Goal: Task Accomplishment & Management: Complete application form

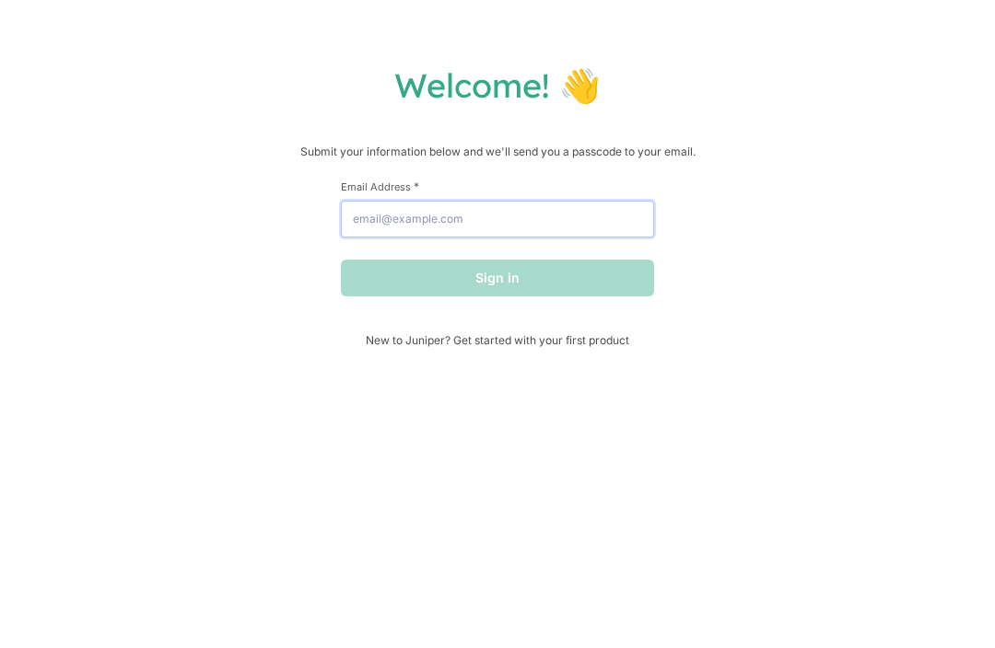
click at [575, 225] on input "Email Address *" at bounding box center [497, 219] width 313 height 37
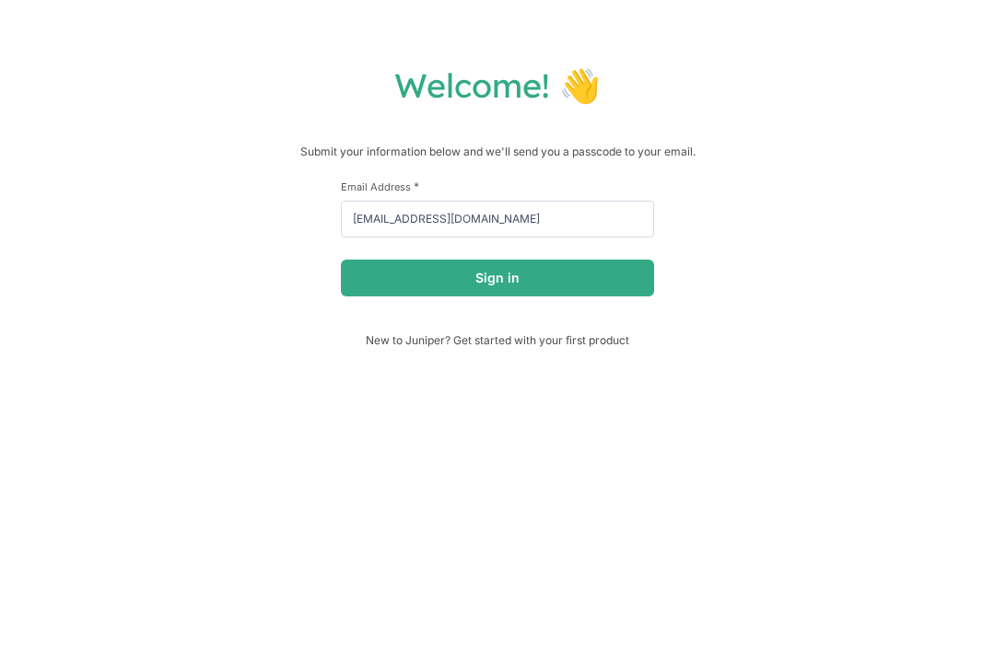
click at [567, 287] on button "Sign in" at bounding box center [497, 278] width 313 height 37
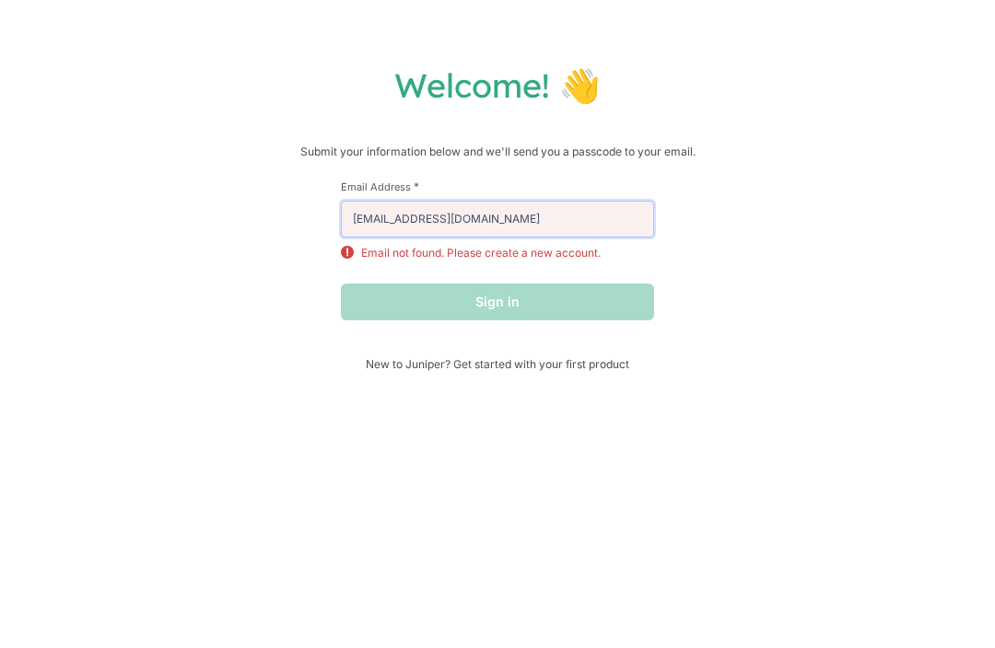
click at [552, 225] on input "[EMAIL_ADDRESS][DOMAIN_NAME]" at bounding box center [497, 219] width 313 height 37
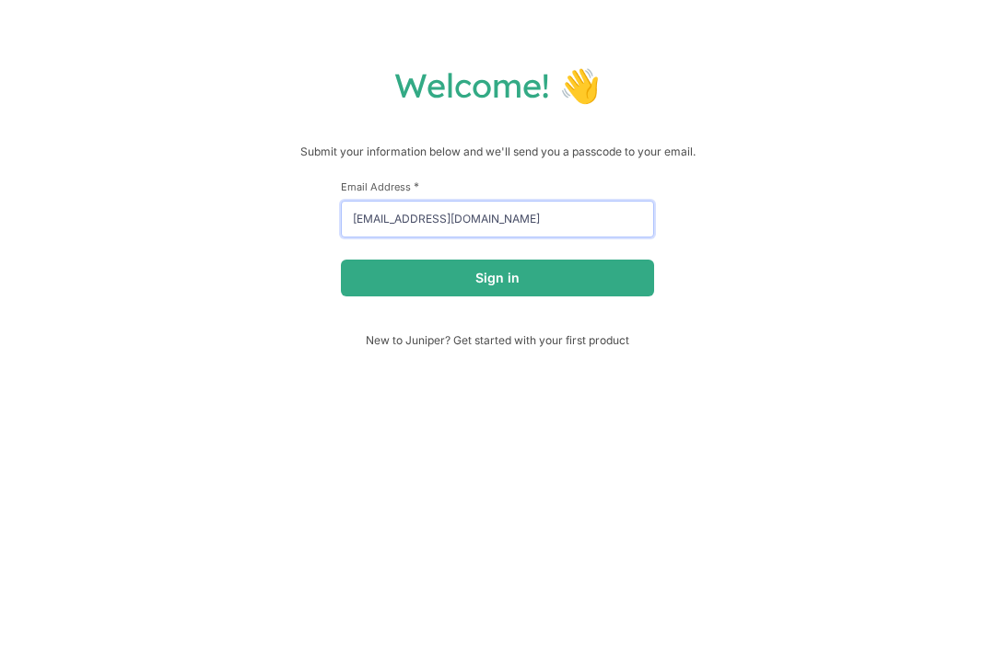
type input "[EMAIL_ADDRESS][DOMAIN_NAME]"
click at [626, 287] on button "Sign in" at bounding box center [497, 278] width 313 height 37
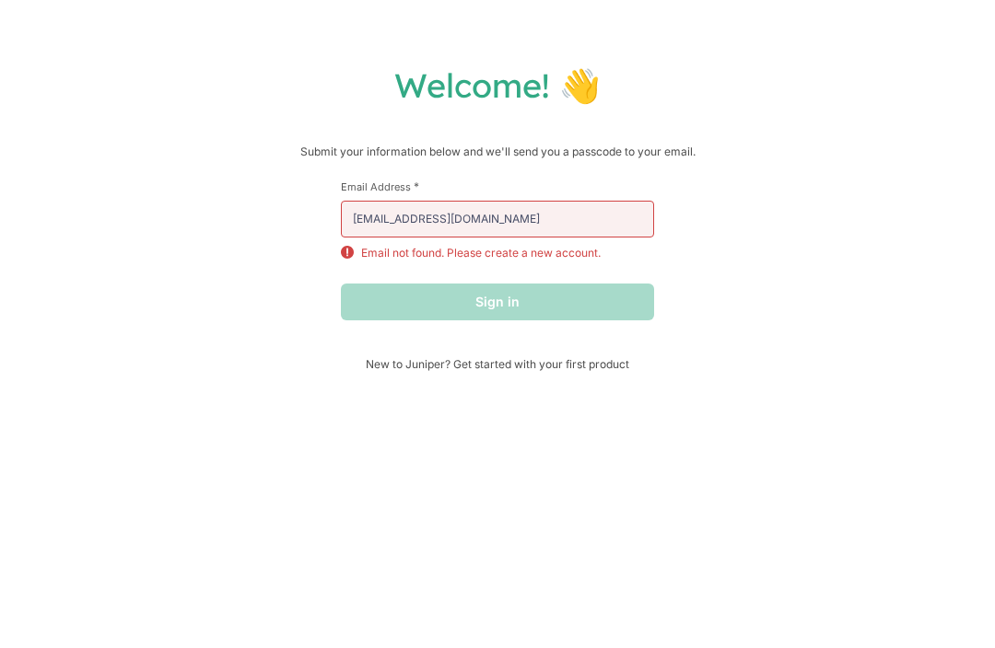
click at [531, 371] on span "New to Juniper? Get started with your first product" at bounding box center [497, 364] width 313 height 14
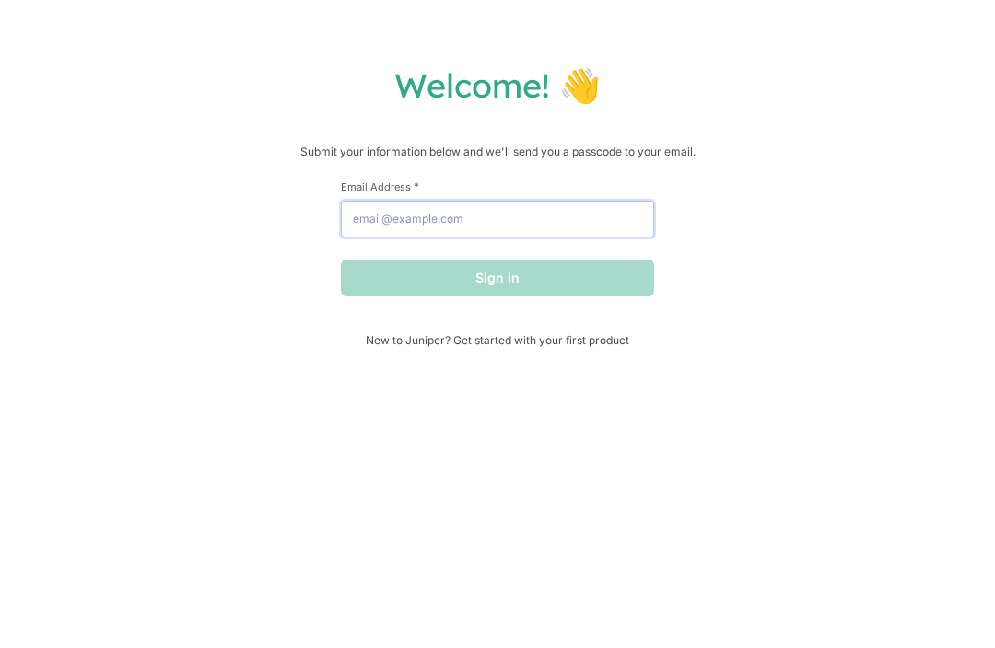
click at [612, 222] on input "Email Address *" at bounding box center [497, 219] width 313 height 37
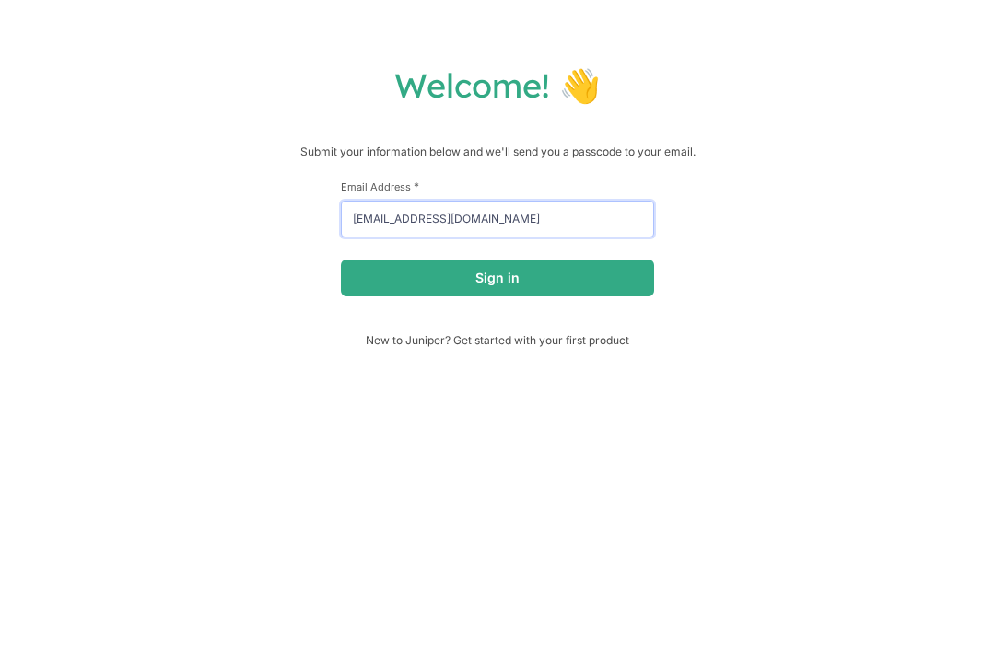
type input "[EMAIL_ADDRESS][DOMAIN_NAME]"
click at [583, 274] on button "Sign in" at bounding box center [497, 278] width 313 height 37
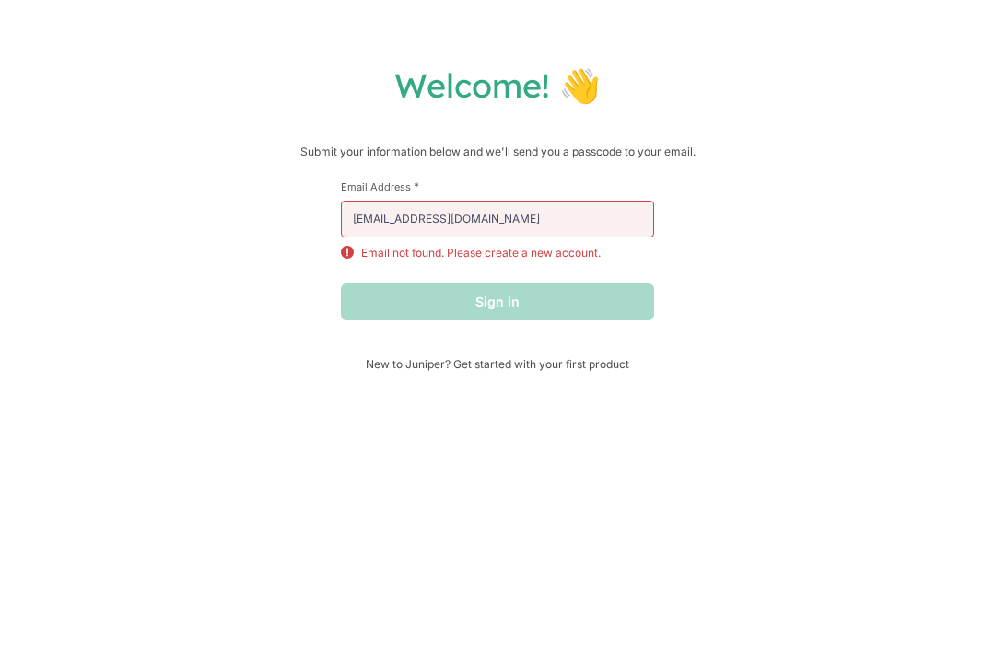
click at [563, 258] on p "Email not found. Please create a new account." at bounding box center [480, 253] width 239 height 17
click at [562, 269] on form "First Name * Last Name * Email Address * [EMAIL_ADDRESS][DOMAIN_NAME] Email not…" at bounding box center [497, 250] width 313 height 141
click at [657, 111] on div "Welcome! 👋 Submit your information below and we'll send you a passcode to your …" at bounding box center [497, 217] width 958 height 307
click at [660, 102] on h1 "Welcome! 👋" at bounding box center [497, 84] width 958 height 41
